Goal: Find contact information

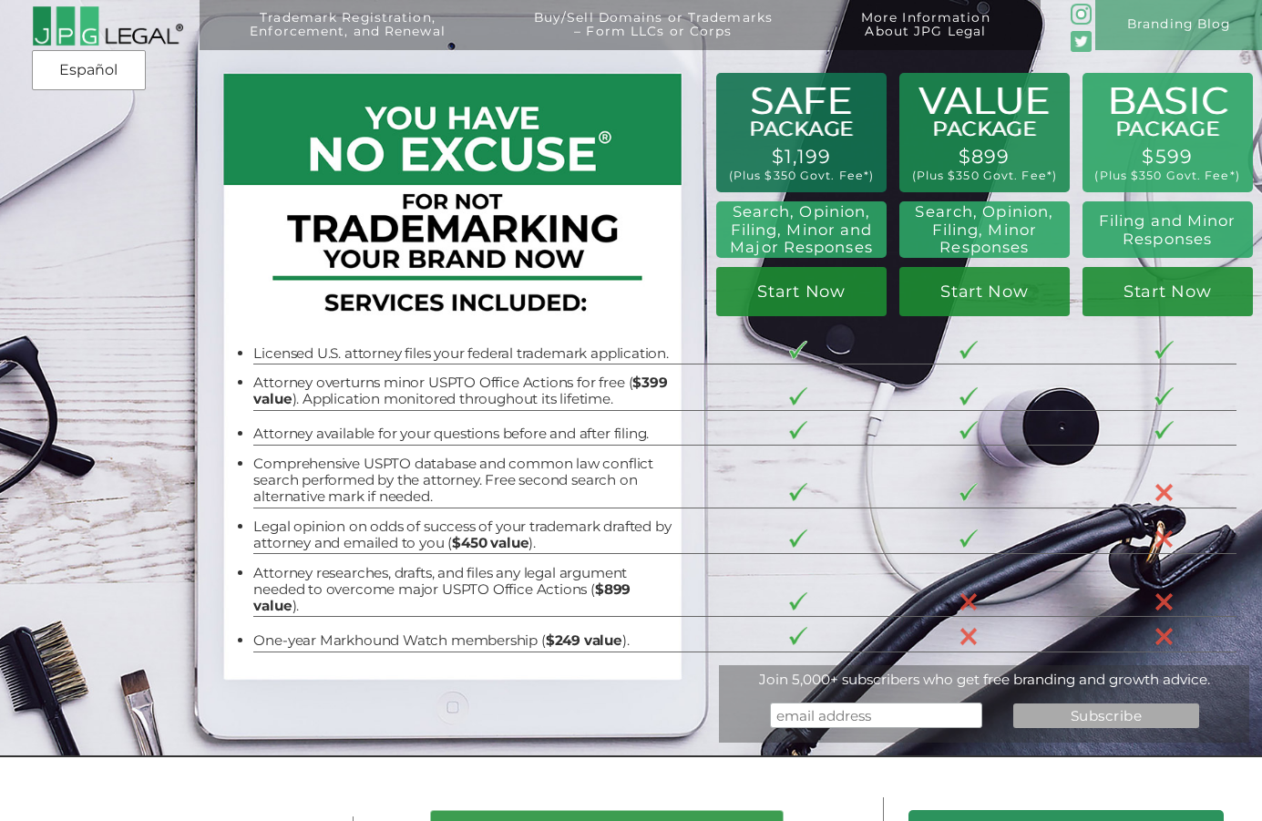
click at [53, 390] on div "BASIC PACKAGE $599 (Plus $350 Govt. Fee*) Filing and Minor Responses Start Now …" at bounding box center [631, 378] width 1262 height 757
click at [58, 381] on div "BASIC PACKAGE $599 (Plus $350 Govt. Fee*) Filing and Minor Responses Start Now …" at bounding box center [631, 378] width 1262 height 757
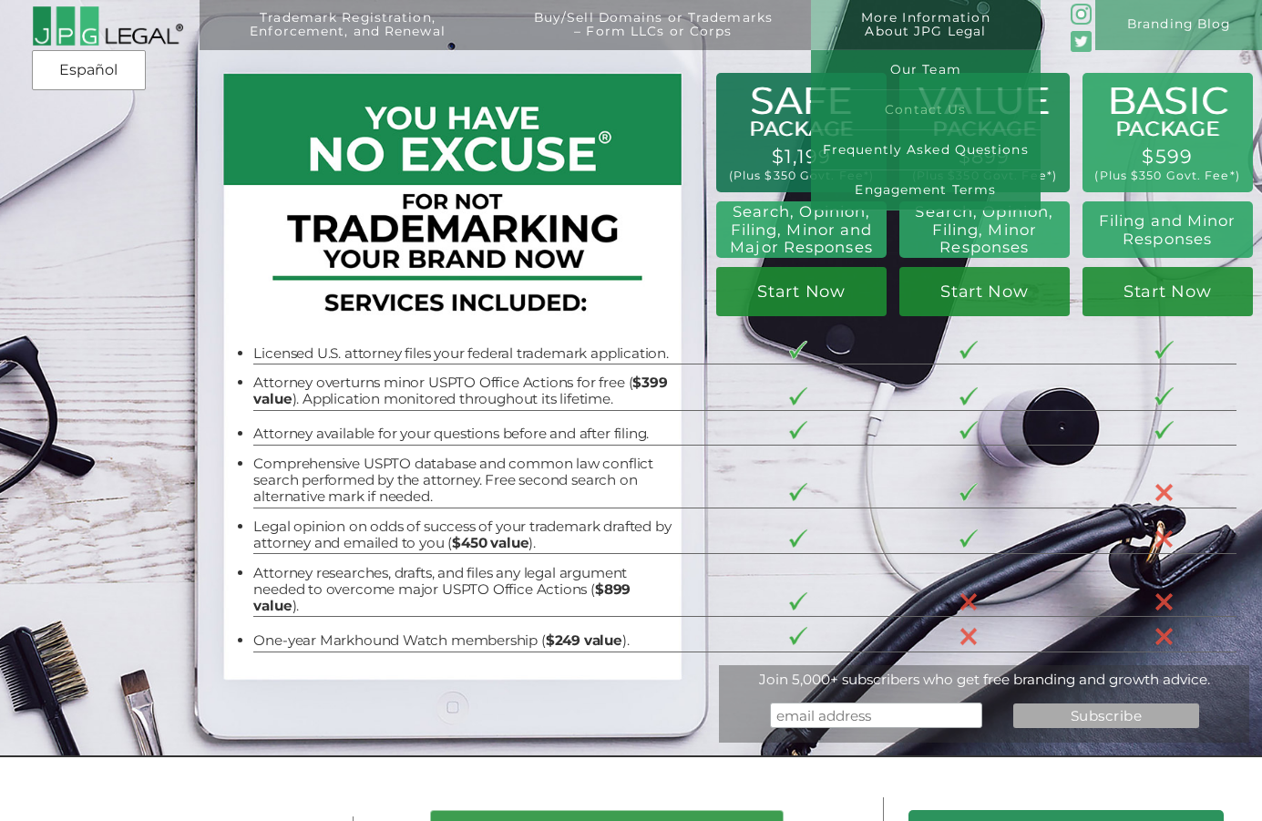
click at [949, 100] on link "Contact Us" at bounding box center [926, 110] width 230 height 40
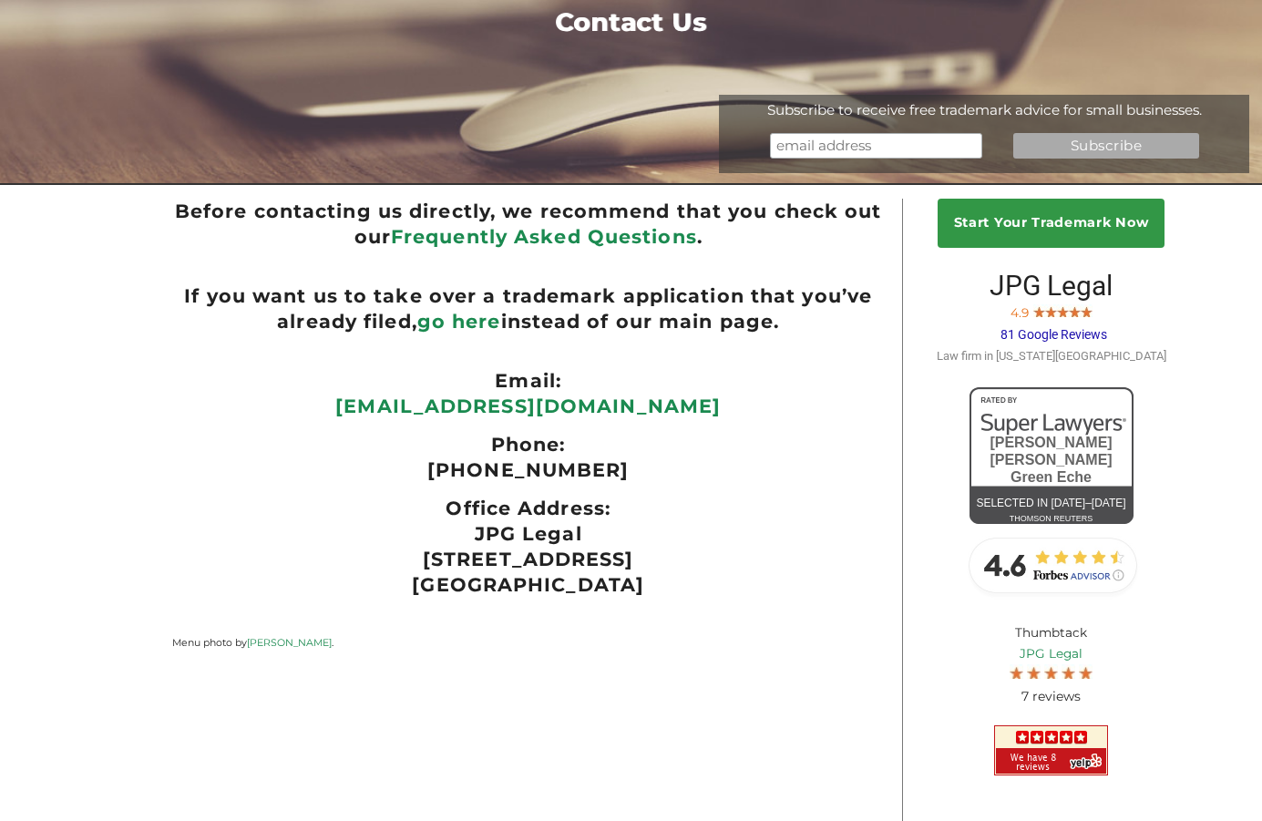
scroll to position [182, 0]
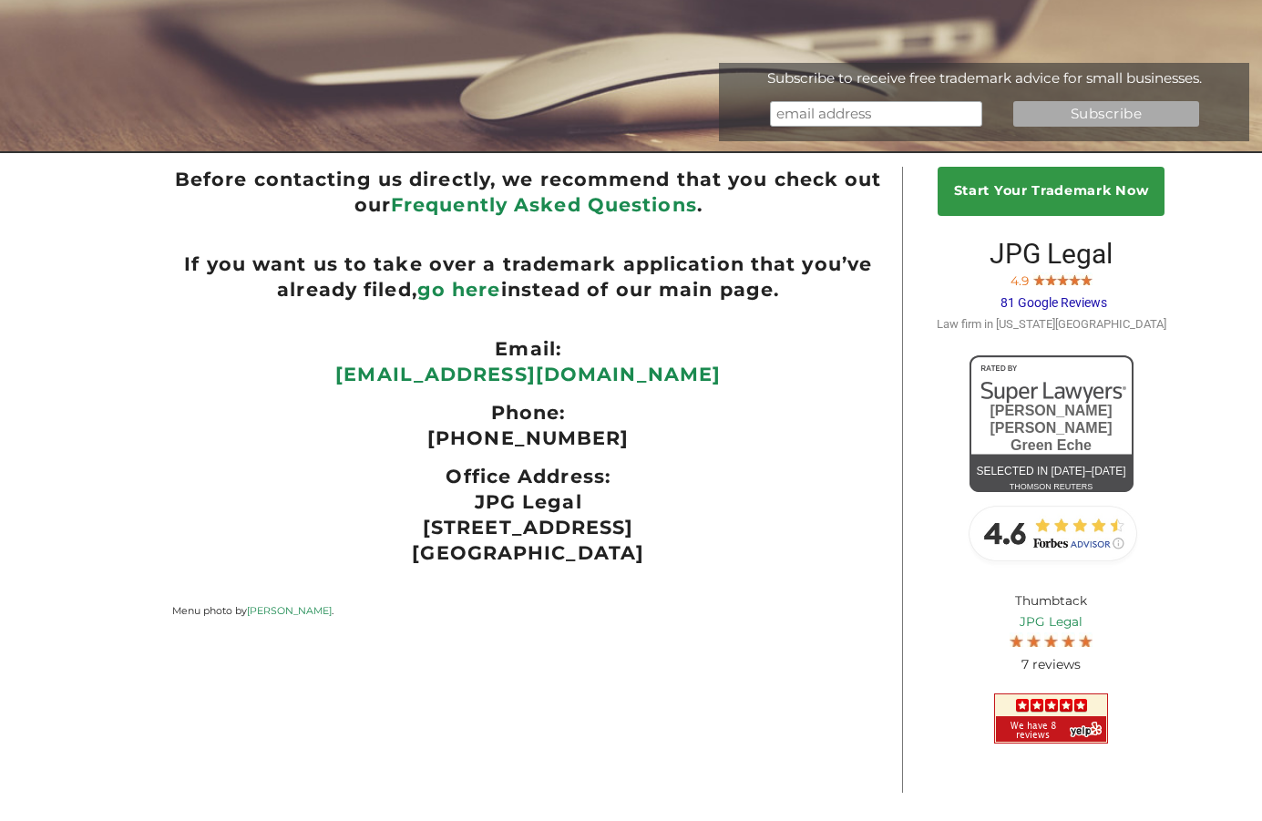
drag, startPoint x: 642, startPoint y: 560, endPoint x: 374, endPoint y: 533, distance: 269.2
click at [374, 533] on p "JPG Legal [STREET_ADDRESS]" at bounding box center [527, 527] width 711 height 77
copy p "[STREET_ADDRESS]"
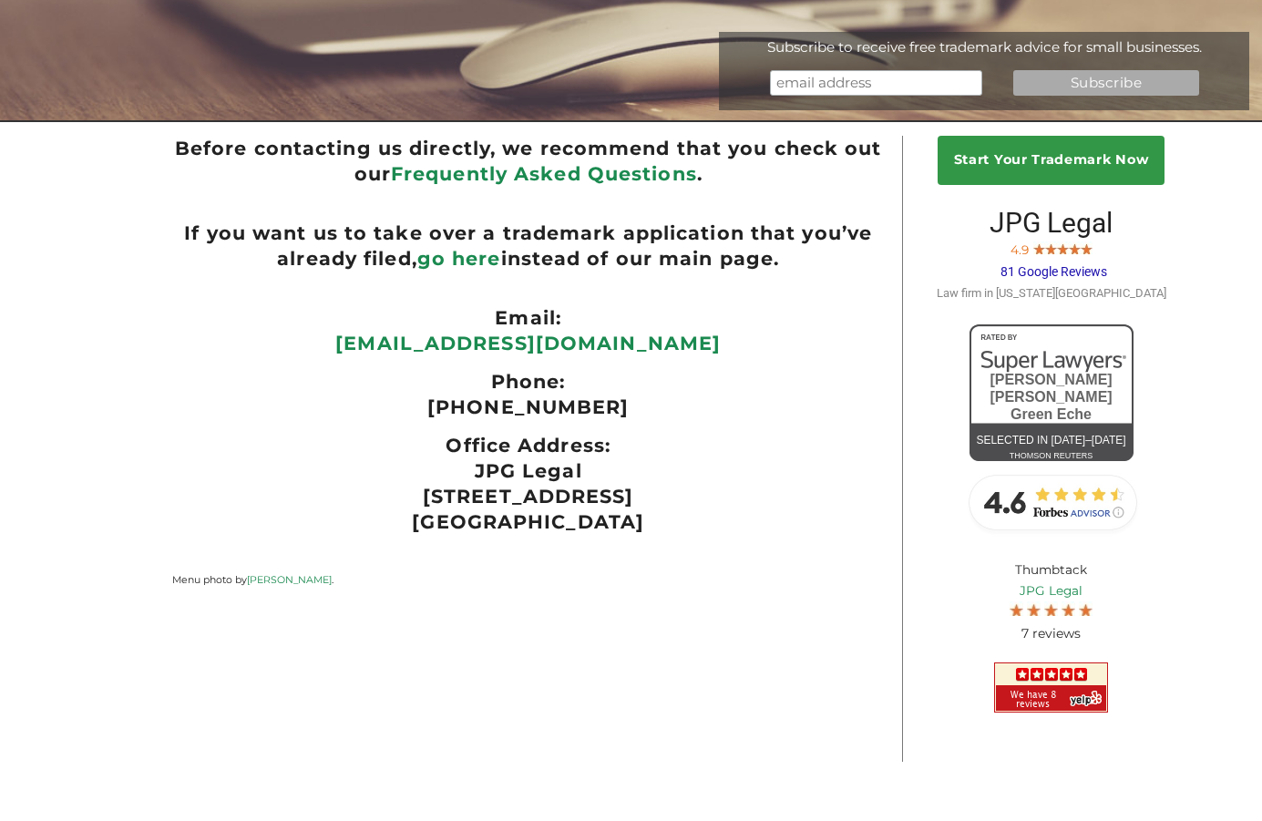
scroll to position [185, 0]
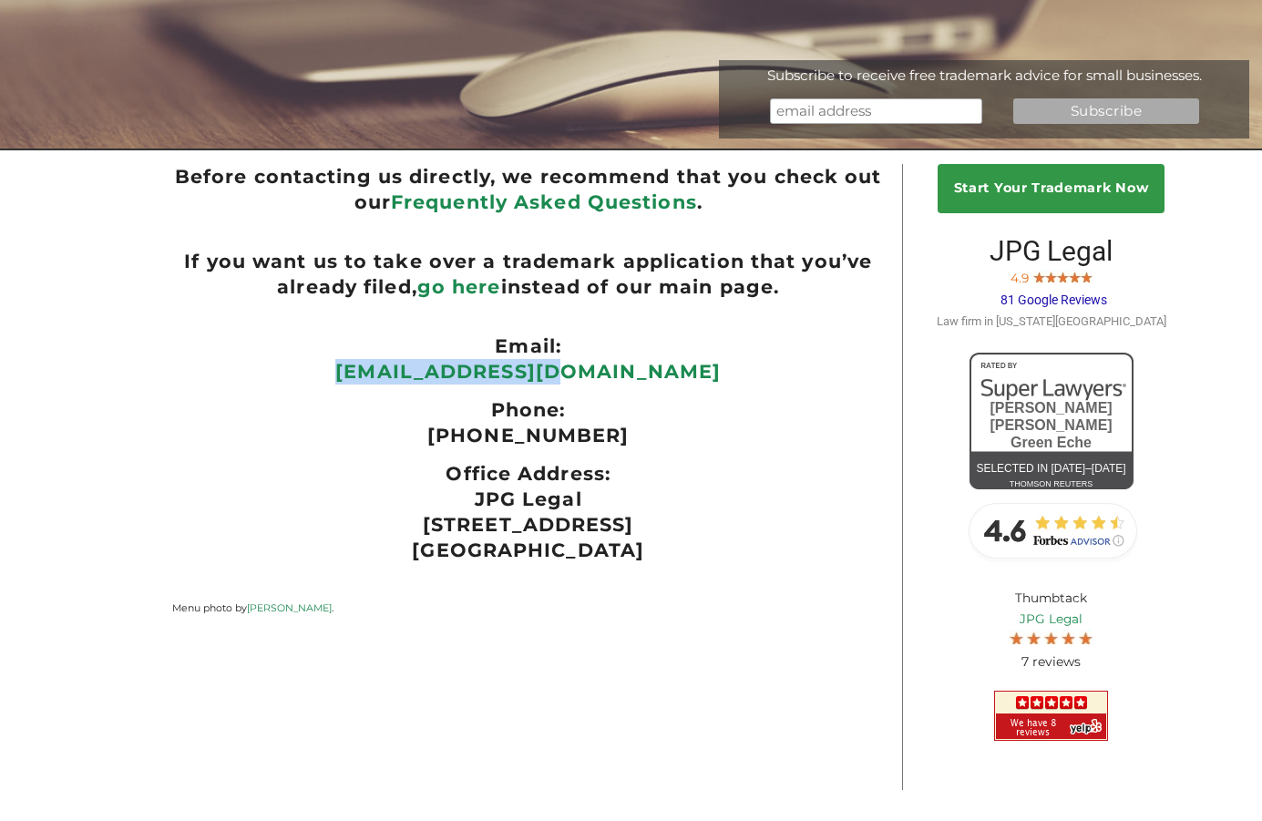
drag, startPoint x: 665, startPoint y: 391, endPoint x: 418, endPoint y: 375, distance: 247.4
click at [418, 375] on p "[EMAIL_ADDRESS][DOMAIN_NAME]" at bounding box center [527, 372] width 711 height 26
copy link "[EMAIL_ADDRESS][DOMAIN_NAME]"
drag, startPoint x: 452, startPoint y: 440, endPoint x: 681, endPoint y: 440, distance: 228.7
click at [681, 440] on p "[PHONE_NUMBER]" at bounding box center [527, 436] width 711 height 26
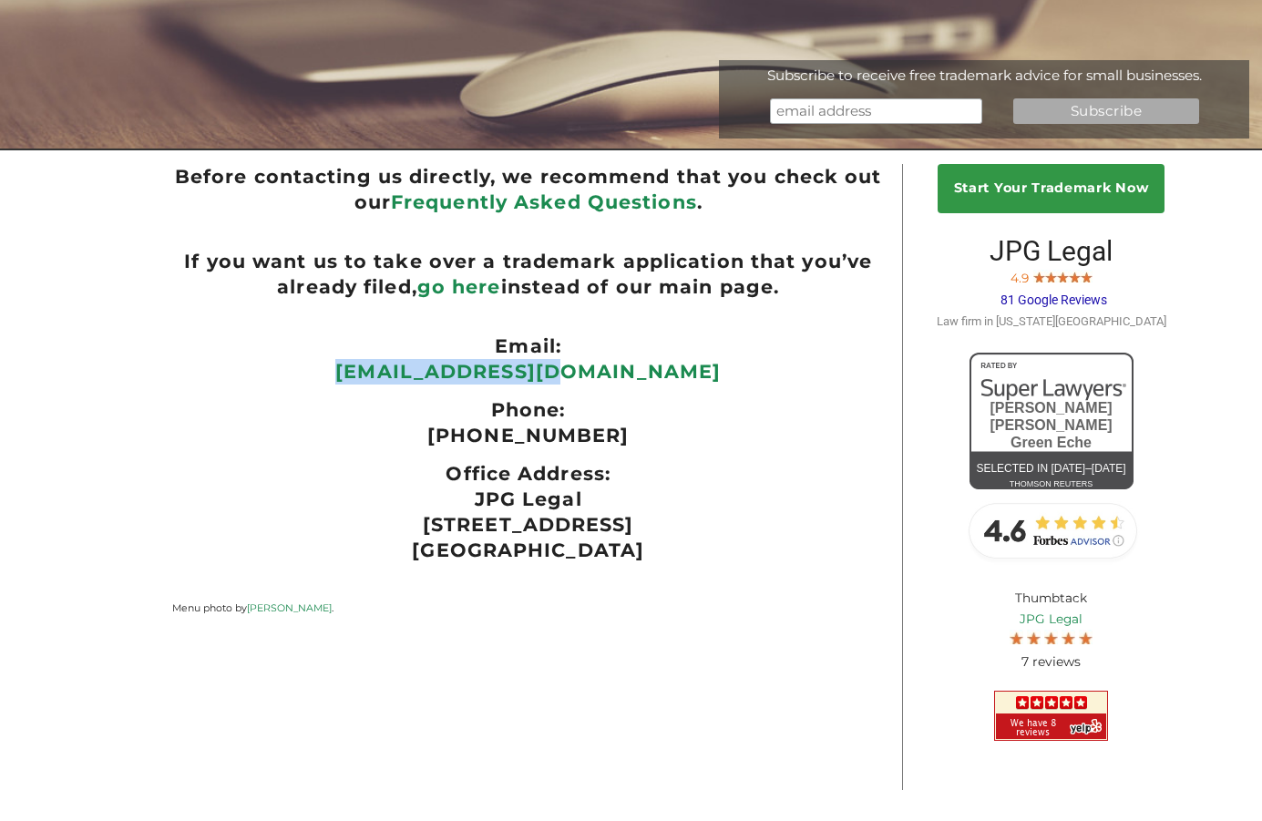
copy p "[PHONE_NUMBER]"
